Goal: Task Accomplishment & Management: Complete application form

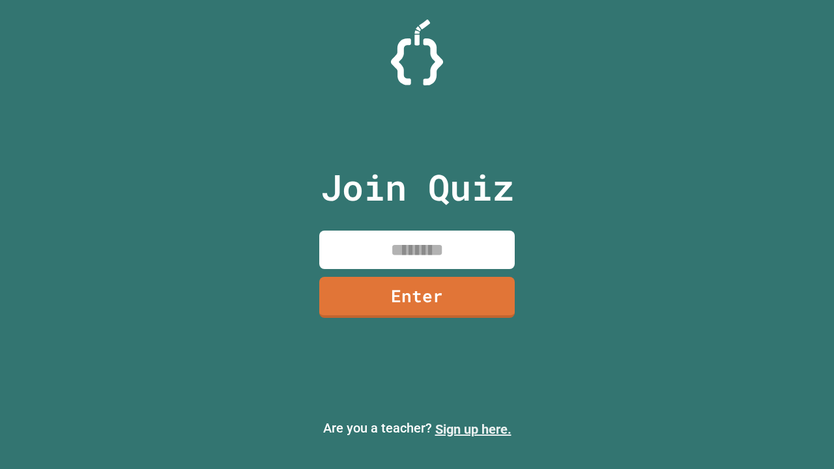
click at [473, 429] on link "Sign up here." at bounding box center [473, 430] width 76 height 16
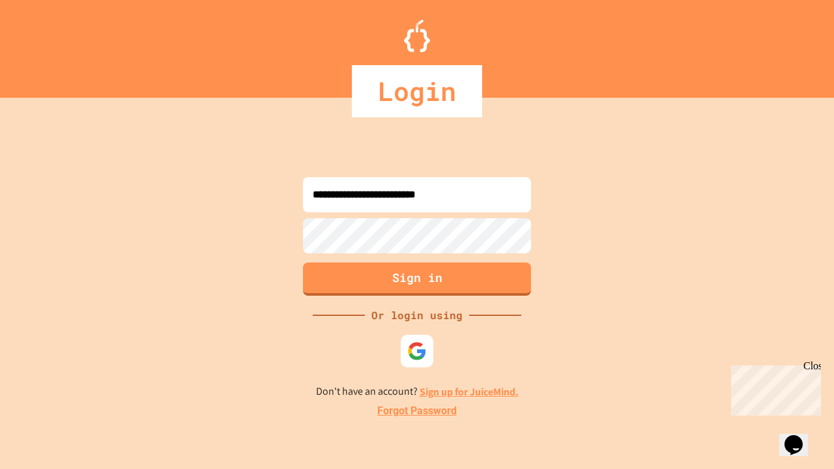
type input "**********"
